Goal: Entertainment & Leisure: Consume media (video, audio)

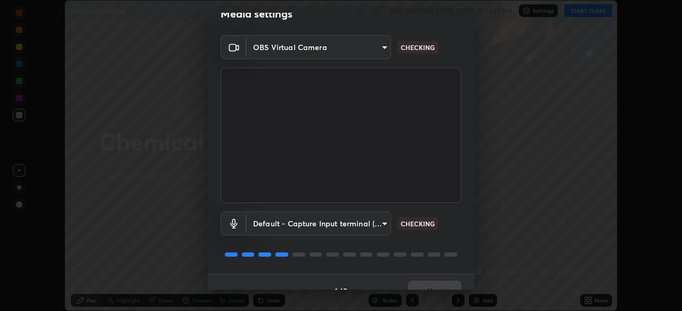
scroll to position [38, 0]
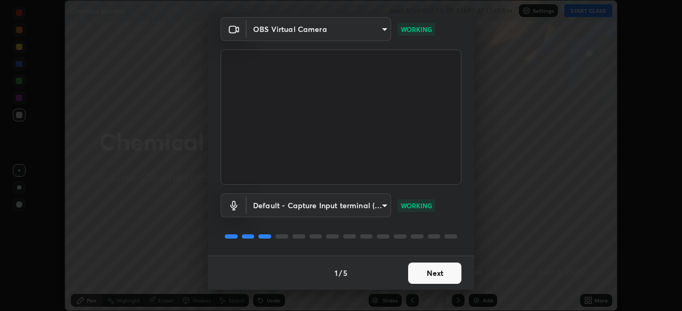
click at [443, 271] on button "Next" at bounding box center [434, 273] width 53 height 21
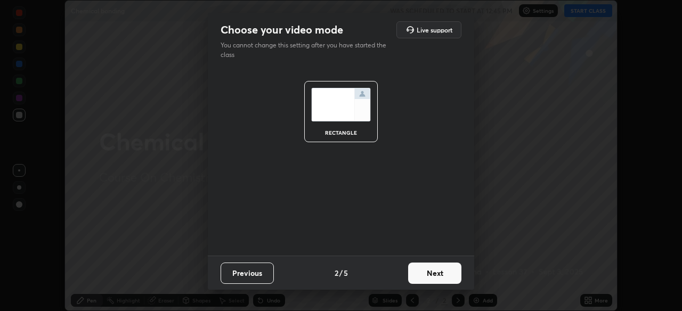
scroll to position [0, 0]
click at [446, 273] on button "Next" at bounding box center [434, 273] width 53 height 21
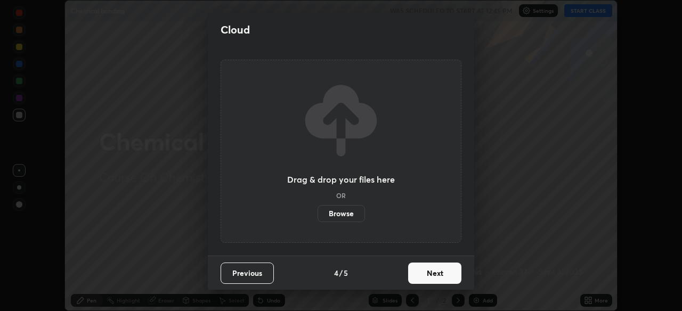
click at [454, 277] on button "Next" at bounding box center [434, 273] width 53 height 21
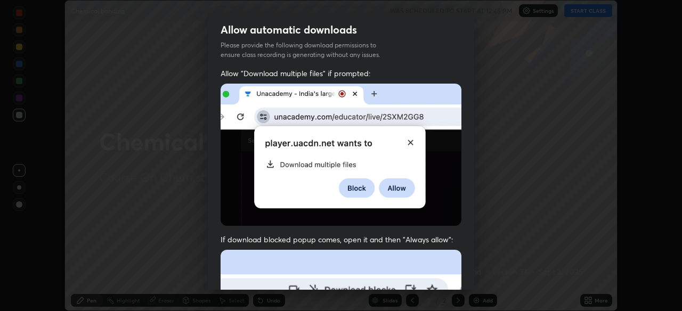
click at [460, 276] on div "Allow "Download multiple files" if prompted: If download blocked popup comes, o…" at bounding box center [341, 292] width 266 height 449
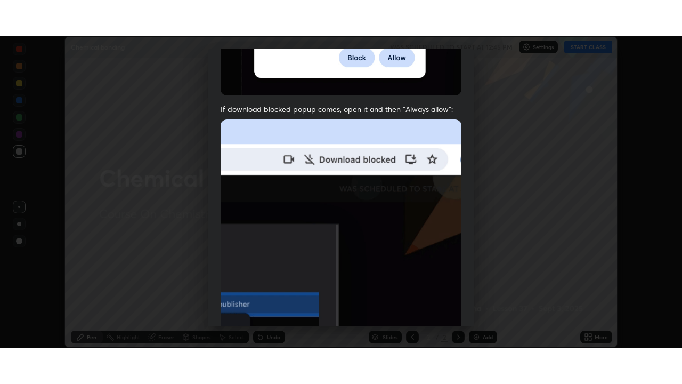
scroll to position [256, 0]
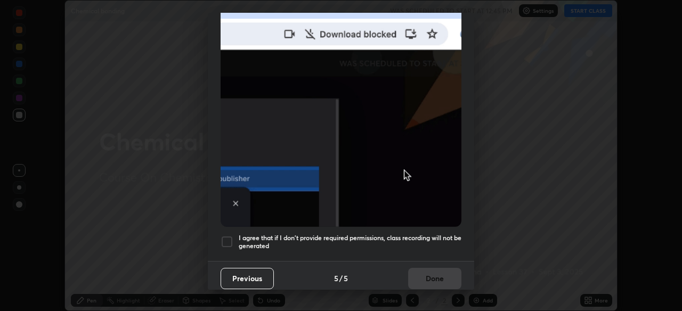
click at [443, 234] on h5 "I agree that if I don't provide required permissions, class recording will not …" at bounding box center [350, 242] width 223 height 17
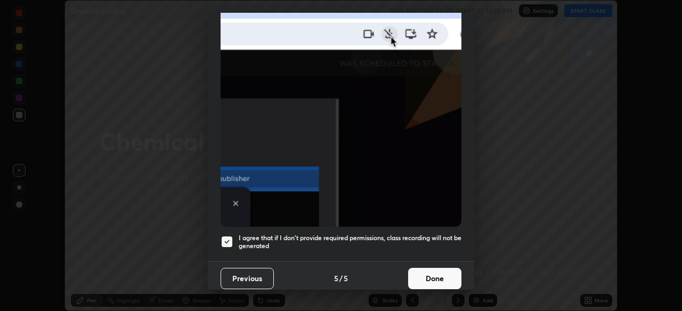
click at [440, 271] on button "Done" at bounding box center [434, 278] width 53 height 21
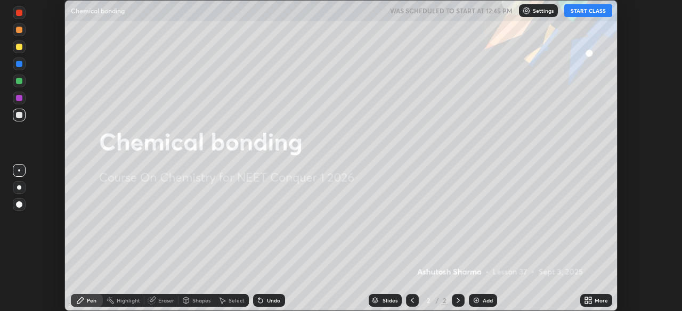
click at [590, 301] on icon at bounding box center [590, 302] width 3 height 3
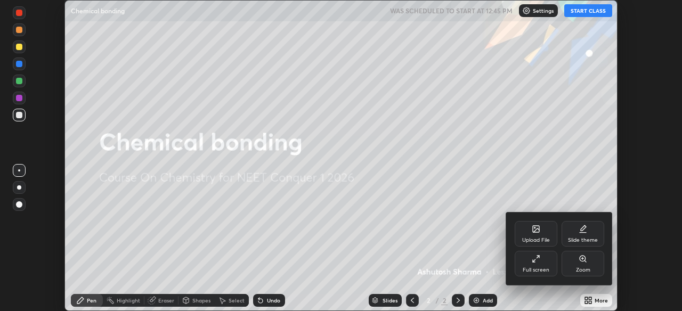
click at [545, 265] on div "Full screen" at bounding box center [536, 264] width 43 height 26
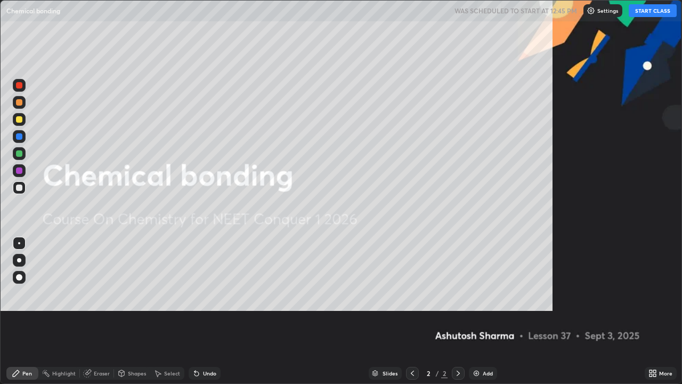
scroll to position [384, 682]
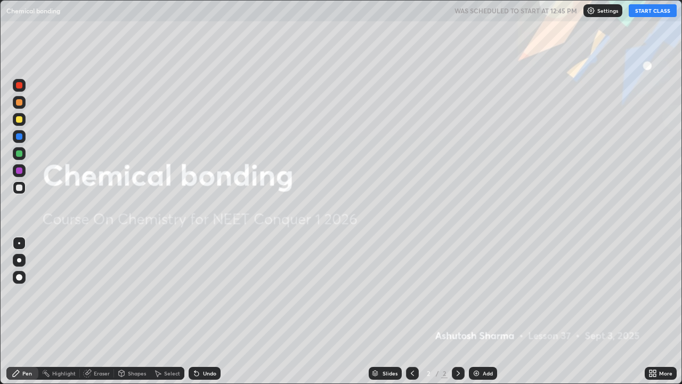
click at [646, 11] on button "START CLASS" at bounding box center [653, 10] width 48 height 13
click at [483, 311] on div "Add" at bounding box center [488, 372] width 10 height 5
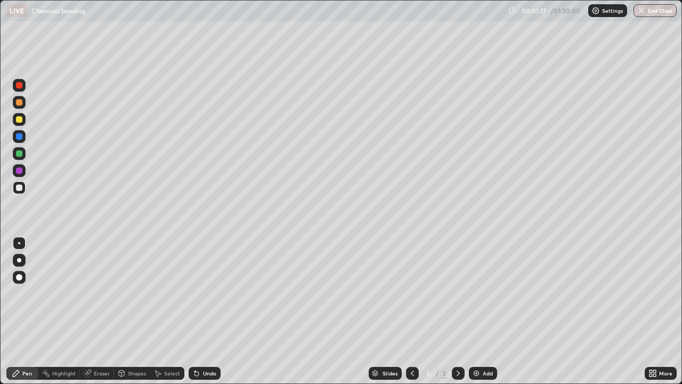
click at [21, 86] on div at bounding box center [19, 85] width 6 height 6
click at [21, 122] on div at bounding box center [19, 119] width 13 height 13
click at [206, 311] on div "Undo" at bounding box center [209, 372] width 13 height 5
click at [207, 311] on div "Undo" at bounding box center [209, 372] width 13 height 5
click at [478, 311] on img at bounding box center [476, 373] width 9 height 9
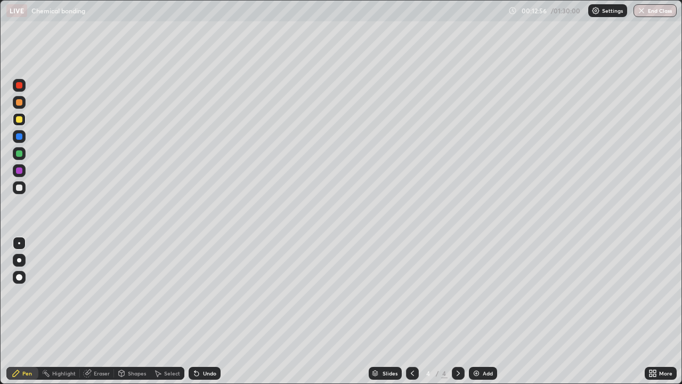
click at [19, 260] on div at bounding box center [19, 260] width 4 height 4
click at [19, 154] on div at bounding box center [19, 153] width 6 height 6
click at [200, 311] on div "Undo" at bounding box center [205, 373] width 32 height 13
click at [201, 311] on div "Undo" at bounding box center [205, 373] width 32 height 13
click at [203, 311] on div "Undo" at bounding box center [209, 372] width 13 height 5
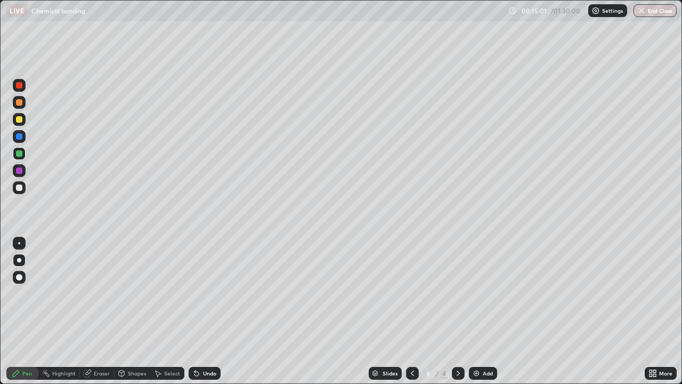
click at [203, 311] on div "Undo" at bounding box center [209, 372] width 13 height 5
click at [203, 311] on div "Undo" at bounding box center [205, 373] width 32 height 13
click at [20, 119] on div at bounding box center [19, 119] width 6 height 6
click at [23, 170] on div at bounding box center [19, 170] width 13 height 13
click at [483, 311] on div "Add" at bounding box center [488, 372] width 10 height 5
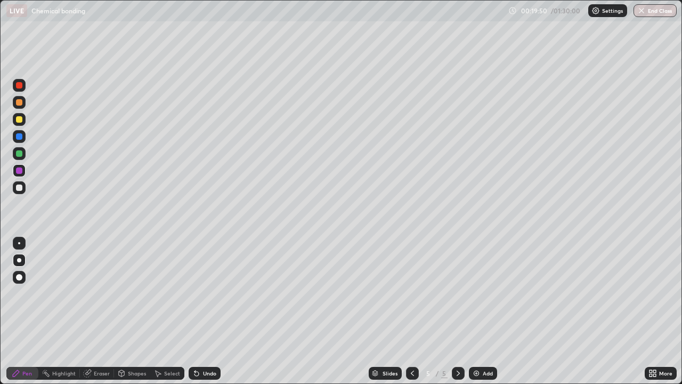
click at [20, 186] on div at bounding box center [19, 187] width 6 height 6
click at [21, 154] on div at bounding box center [19, 153] width 6 height 6
click at [486, 311] on div "Add" at bounding box center [488, 372] width 10 height 5
click at [99, 311] on div "Eraser" at bounding box center [102, 372] width 16 height 5
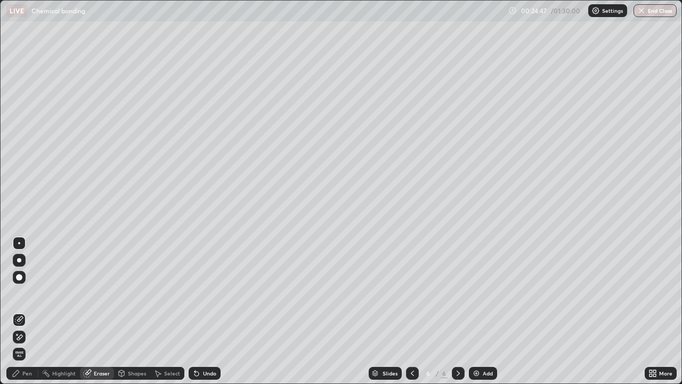
click at [26, 311] on div "Pen" at bounding box center [22, 373] width 32 height 13
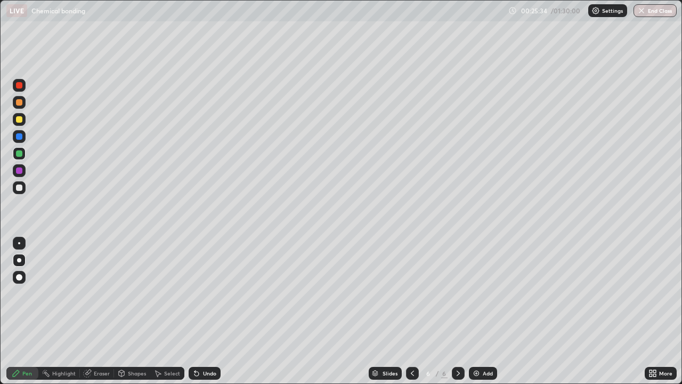
click at [23, 187] on div at bounding box center [19, 187] width 13 height 13
click at [481, 311] on div "Add" at bounding box center [483, 373] width 28 height 13
click at [19, 104] on div at bounding box center [19, 102] width 6 height 6
click at [23, 123] on div at bounding box center [19, 119] width 13 height 13
click at [484, 311] on div "Add" at bounding box center [488, 372] width 10 height 5
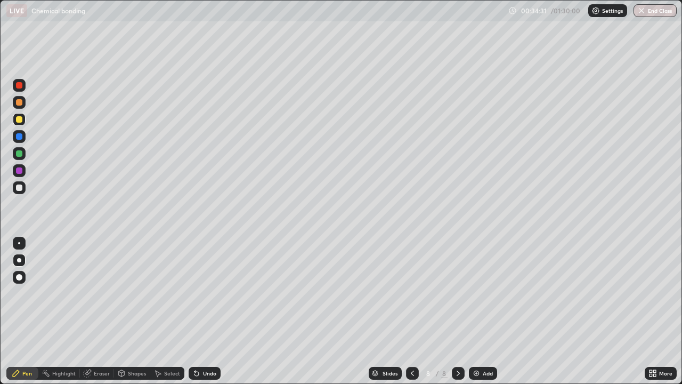
click at [23, 153] on div at bounding box center [19, 153] width 13 height 13
click at [24, 188] on div at bounding box center [19, 187] width 13 height 13
click at [475, 311] on img at bounding box center [476, 373] width 9 height 9
click at [20, 86] on div at bounding box center [19, 85] width 6 height 6
click at [17, 104] on div at bounding box center [19, 102] width 6 height 6
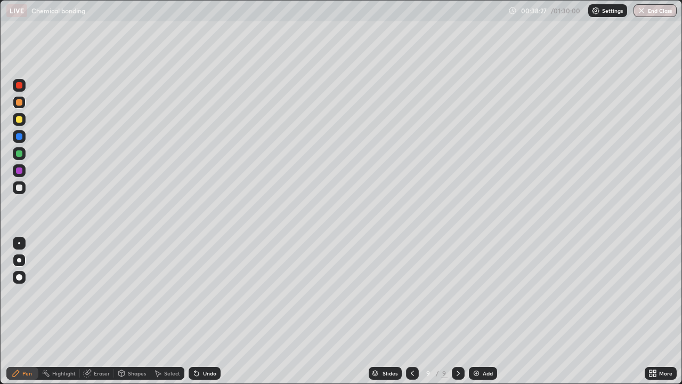
click at [199, 311] on div "Undo" at bounding box center [205, 373] width 32 height 13
click at [203, 311] on div "Undo" at bounding box center [209, 372] width 13 height 5
click at [208, 311] on div "Undo" at bounding box center [209, 372] width 13 height 5
click at [101, 311] on div "Eraser" at bounding box center [102, 372] width 16 height 5
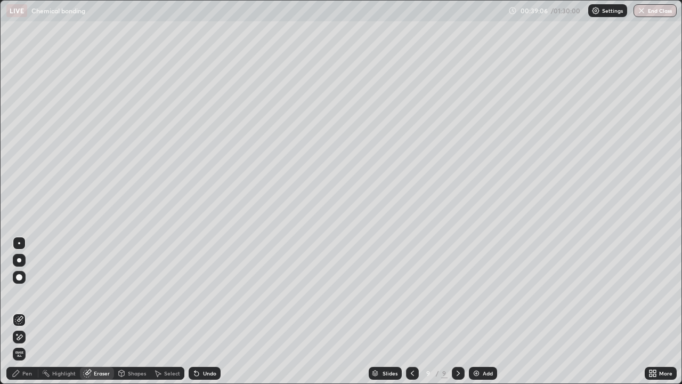
click at [25, 311] on div "Pen" at bounding box center [27, 372] width 10 height 5
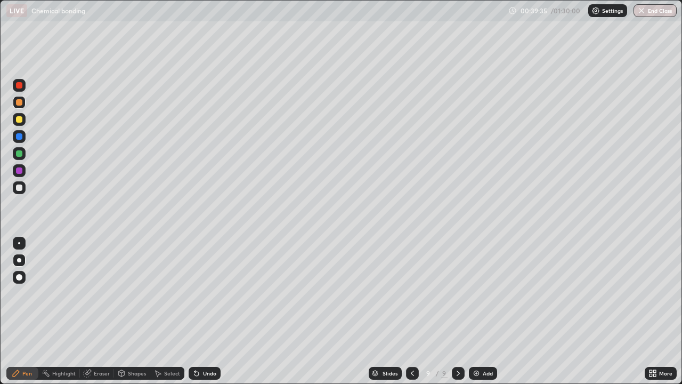
click at [21, 189] on div at bounding box center [19, 187] width 6 height 6
click at [411, 311] on icon at bounding box center [412, 373] width 9 height 9
click at [457, 311] on icon at bounding box center [458, 373] width 9 height 9
click at [20, 155] on div at bounding box center [19, 153] width 6 height 6
click at [17, 103] on div at bounding box center [19, 102] width 6 height 6
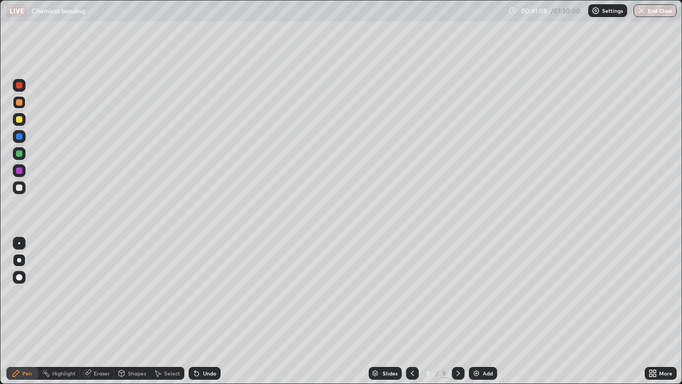
click at [17, 87] on div at bounding box center [19, 85] width 6 height 6
click at [21, 118] on div at bounding box center [19, 119] width 6 height 6
click at [473, 311] on img at bounding box center [476, 373] width 9 height 9
click at [20, 169] on div at bounding box center [19, 170] width 6 height 6
click at [22, 189] on div at bounding box center [19, 187] width 6 height 6
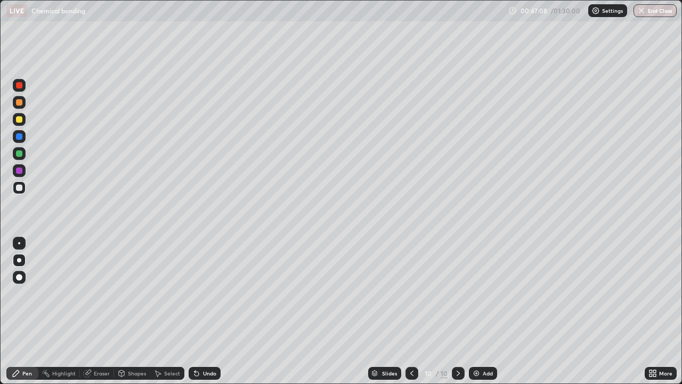
click at [20, 153] on div at bounding box center [19, 153] width 6 height 6
click at [22, 119] on div at bounding box center [19, 119] width 6 height 6
click at [481, 311] on div "Add" at bounding box center [483, 373] width 28 height 13
click at [22, 103] on div at bounding box center [19, 102] width 6 height 6
click at [411, 311] on icon at bounding box center [412, 373] width 9 height 9
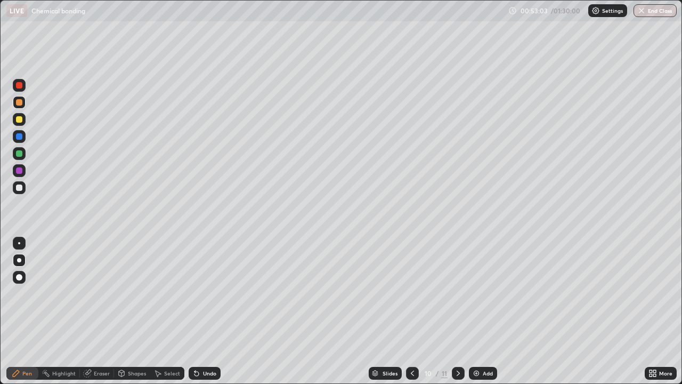
click at [457, 311] on icon at bounding box center [458, 373] width 9 height 9
click at [20, 188] on div at bounding box center [19, 187] width 6 height 6
click at [20, 120] on div at bounding box center [19, 119] width 6 height 6
click at [485, 311] on div "Add" at bounding box center [488, 372] width 10 height 5
click at [20, 85] on div at bounding box center [19, 85] width 6 height 6
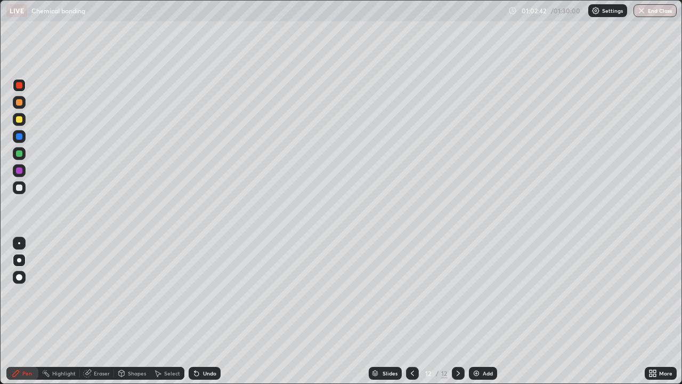
click at [22, 186] on div at bounding box center [19, 187] width 6 height 6
click at [484, 311] on div "Add" at bounding box center [488, 372] width 10 height 5
click at [22, 171] on div at bounding box center [19, 170] width 6 height 6
click at [21, 190] on div at bounding box center [19, 187] width 6 height 6
click at [480, 311] on div "Add" at bounding box center [483, 373] width 28 height 13
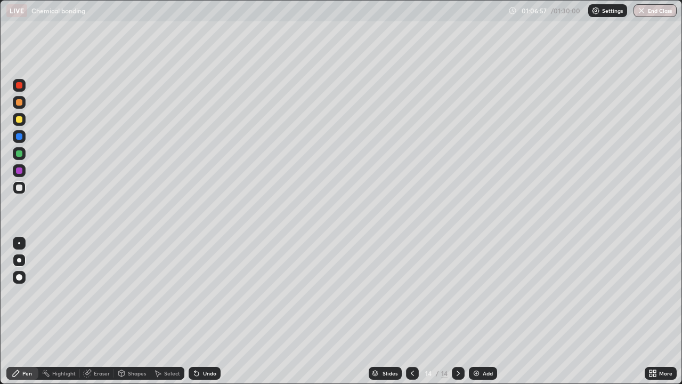
click at [21, 169] on div at bounding box center [19, 170] width 6 height 6
click at [489, 311] on div "Add" at bounding box center [488, 372] width 10 height 5
click at [104, 311] on div "Eraser" at bounding box center [102, 372] width 16 height 5
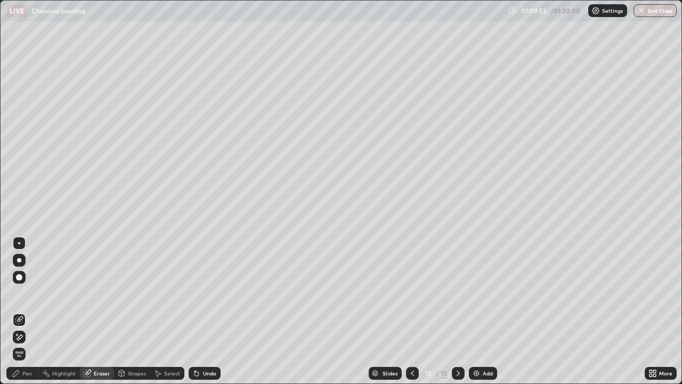
click at [34, 311] on div "Pen" at bounding box center [22, 373] width 32 height 13
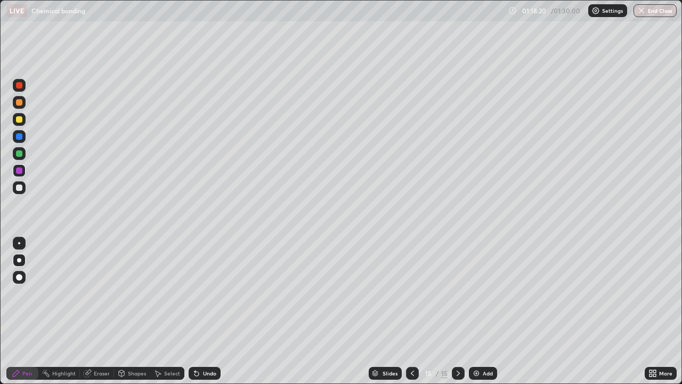
click at [23, 189] on div at bounding box center [19, 187] width 13 height 13
click at [483, 311] on div "Add" at bounding box center [488, 372] width 10 height 5
click at [21, 119] on div at bounding box center [19, 119] width 6 height 6
click at [19, 243] on div at bounding box center [19, 243] width 2 height 2
click at [20, 189] on div at bounding box center [19, 187] width 6 height 6
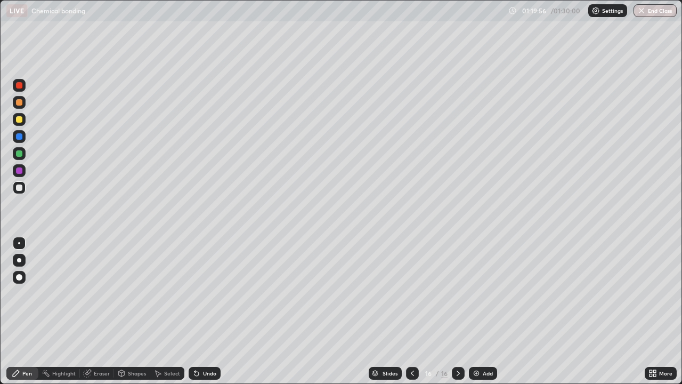
click at [19, 260] on div at bounding box center [19, 260] width 4 height 4
click at [20, 173] on div at bounding box center [19, 170] width 6 height 6
click at [483, 311] on div "Add" at bounding box center [488, 372] width 10 height 5
click at [20, 118] on div at bounding box center [19, 119] width 6 height 6
click at [411, 311] on icon at bounding box center [412, 373] width 9 height 9
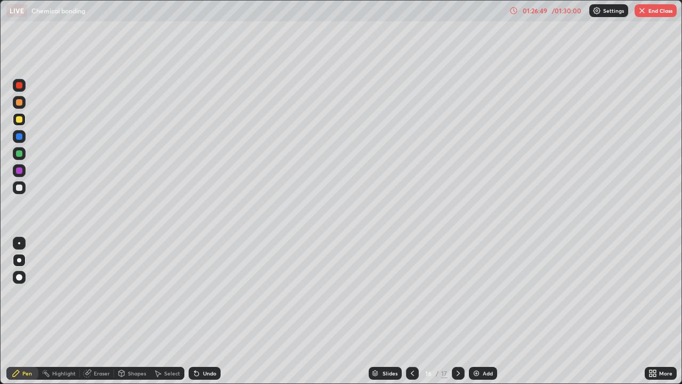
click at [483, 311] on div "Add" at bounding box center [488, 372] width 10 height 5
click at [20, 89] on div at bounding box center [19, 85] width 13 height 13
click at [24, 189] on div at bounding box center [19, 187] width 13 height 13
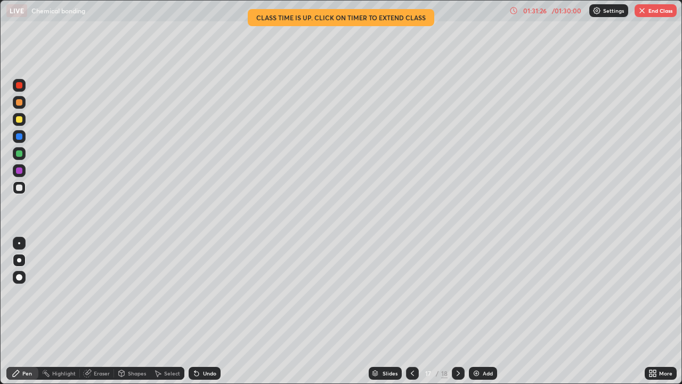
click at [654, 12] on button "End Class" at bounding box center [656, 10] width 42 height 13
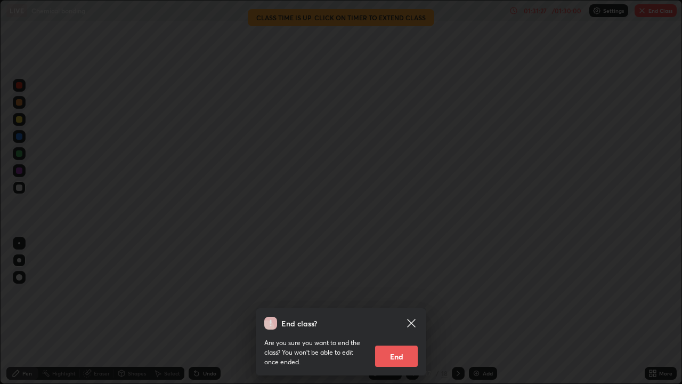
click at [396, 311] on button "End" at bounding box center [396, 355] width 43 height 21
